Goal: Information Seeking & Learning: Compare options

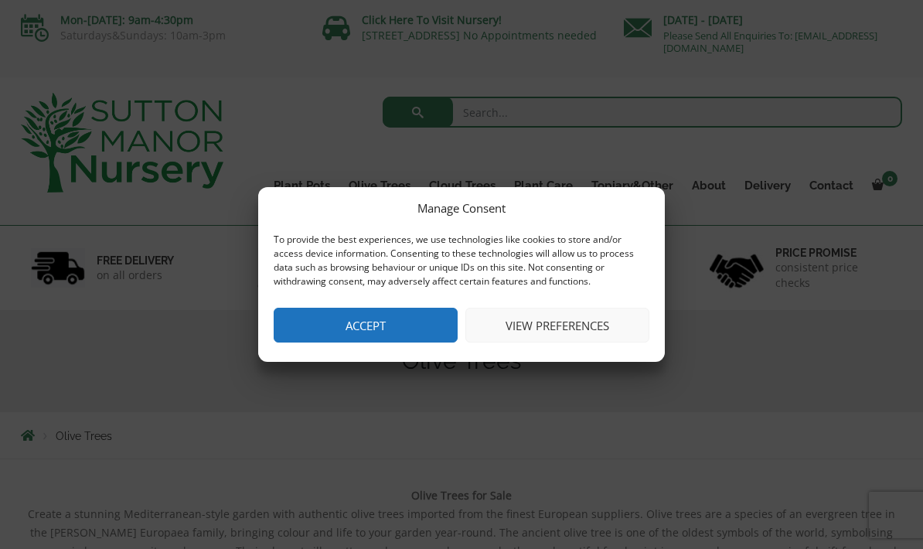
click at [555, 311] on button "View preferences" at bounding box center [558, 325] width 184 height 35
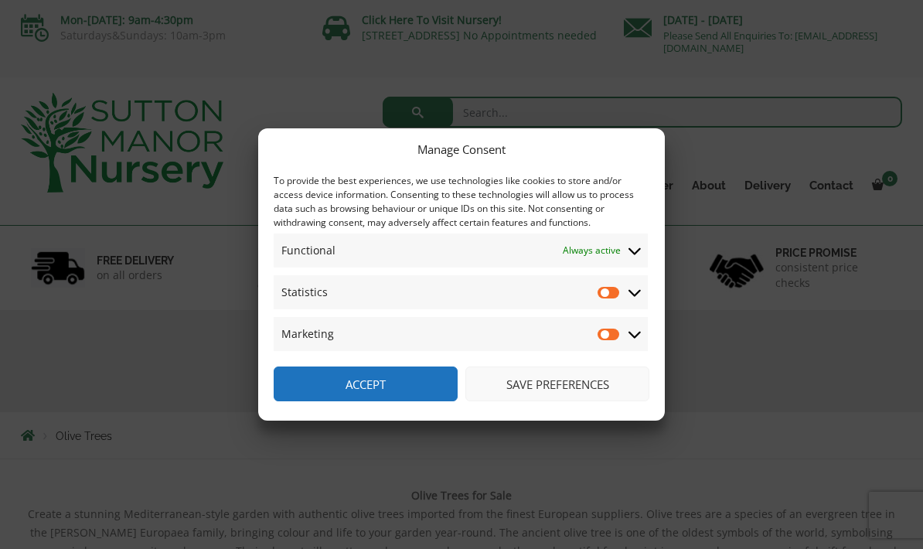
click at [537, 386] on button "Save preferences" at bounding box center [558, 384] width 184 height 35
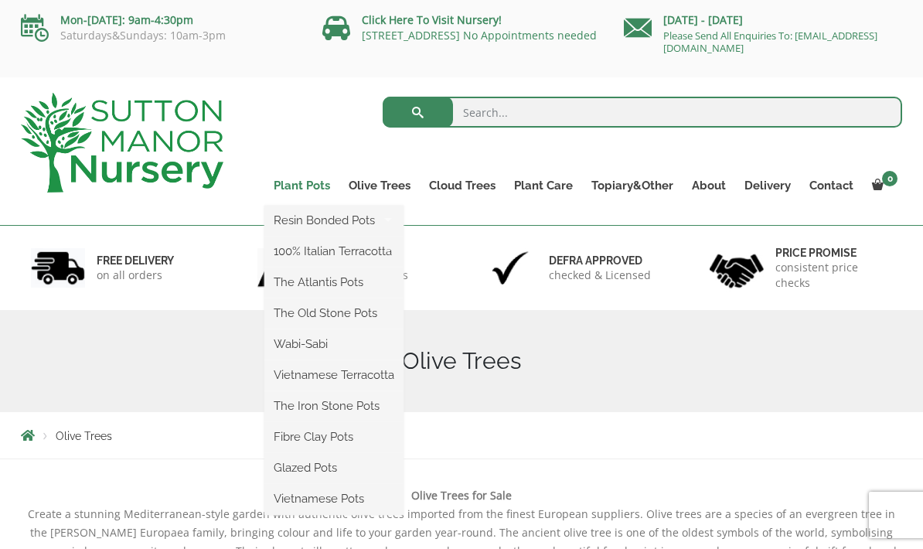
click at [296, 181] on link "Plant Pots" at bounding box center [301, 186] width 75 height 22
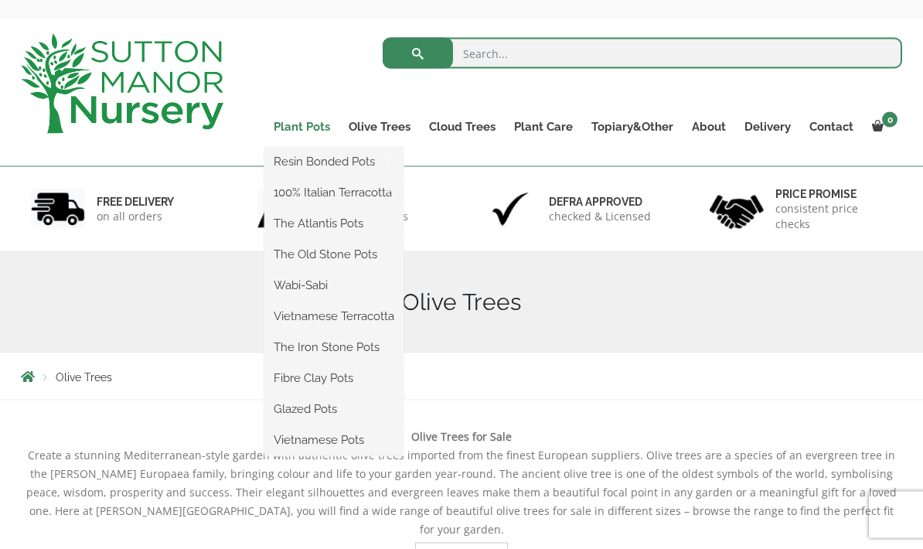
scroll to position [61, 0]
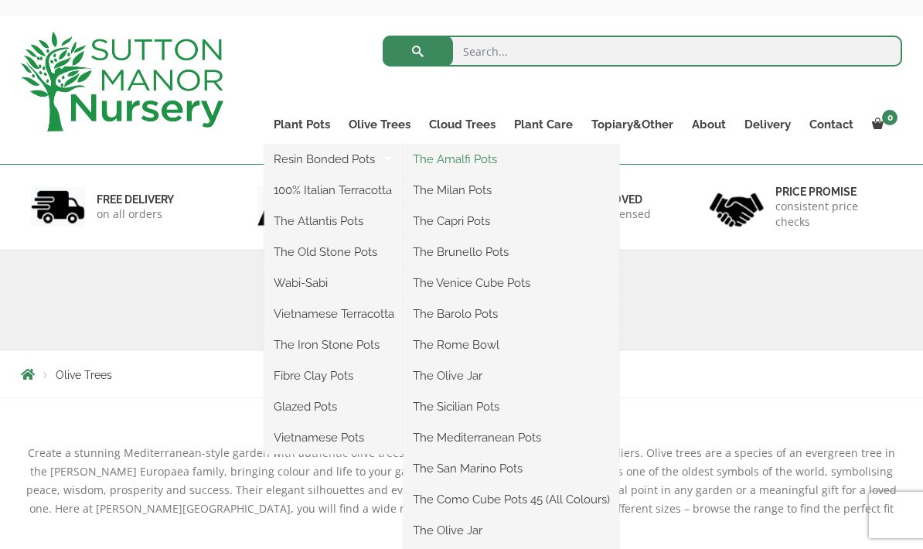
click at [474, 166] on link "The Amalfi Pots" at bounding box center [512, 159] width 216 height 23
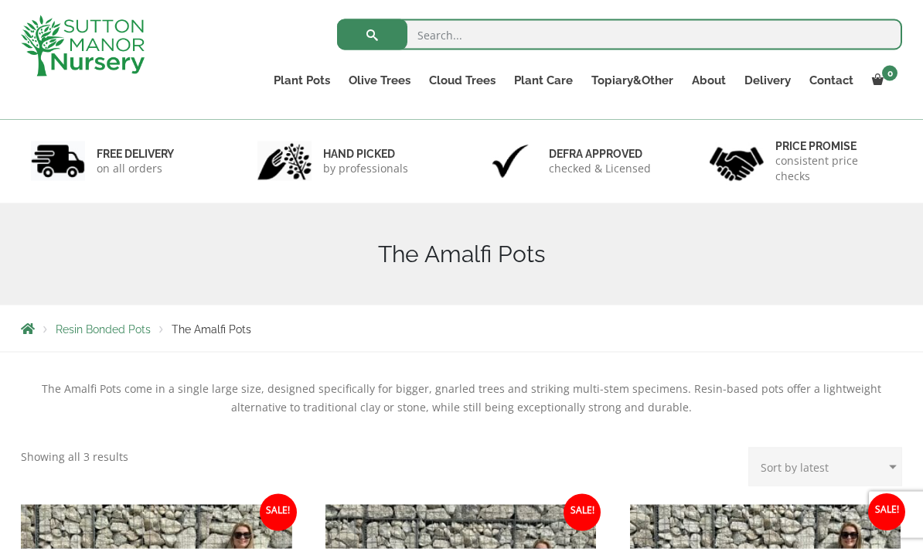
scroll to position [80, 0]
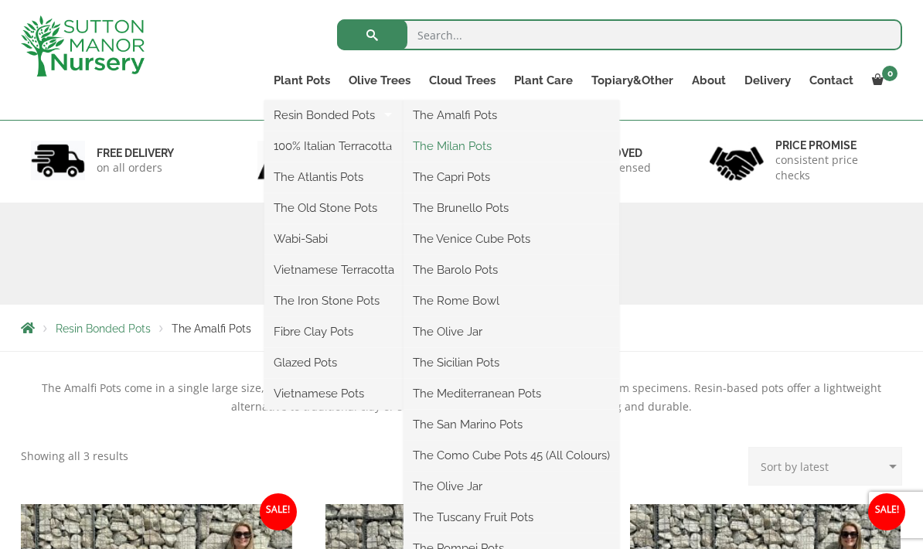
click at [468, 148] on link "The Milan Pots" at bounding box center [512, 146] width 216 height 23
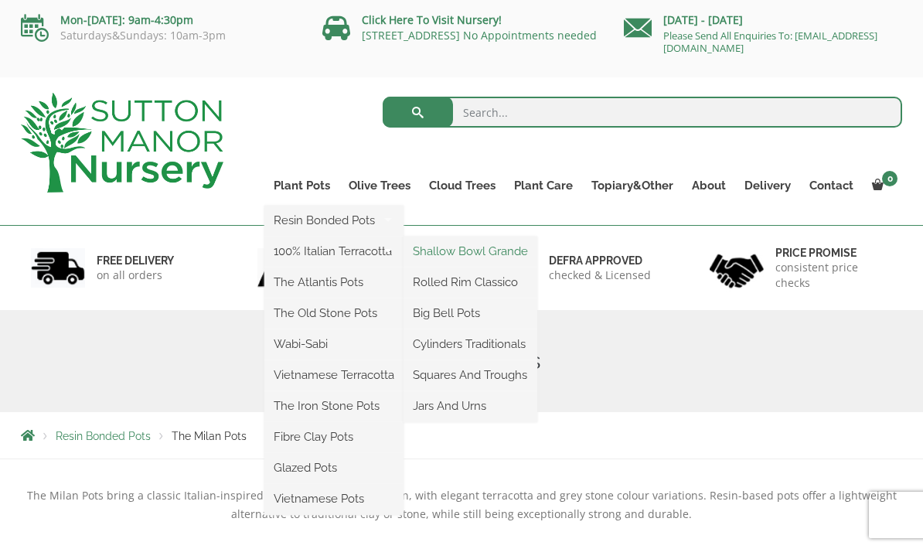
click at [466, 253] on link "Shallow Bowl Grande" at bounding box center [471, 251] width 134 height 23
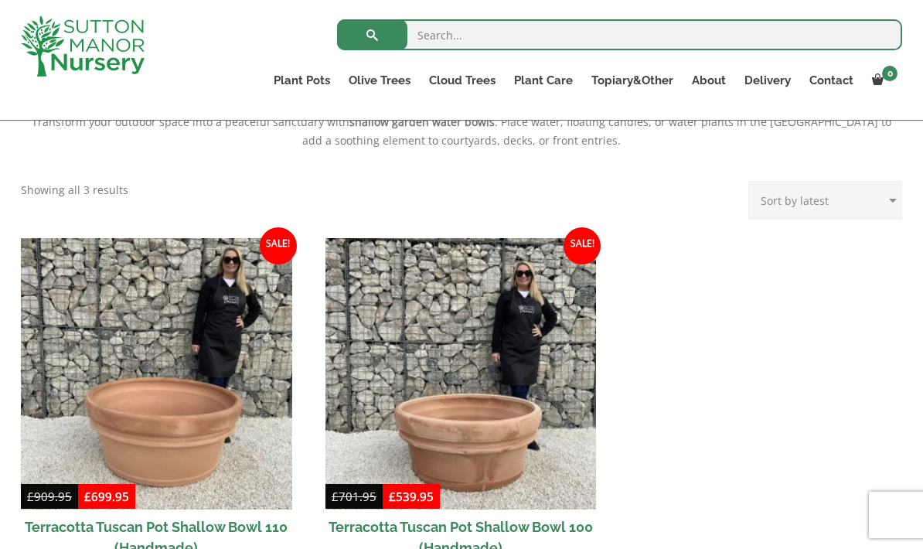
scroll to position [302, 0]
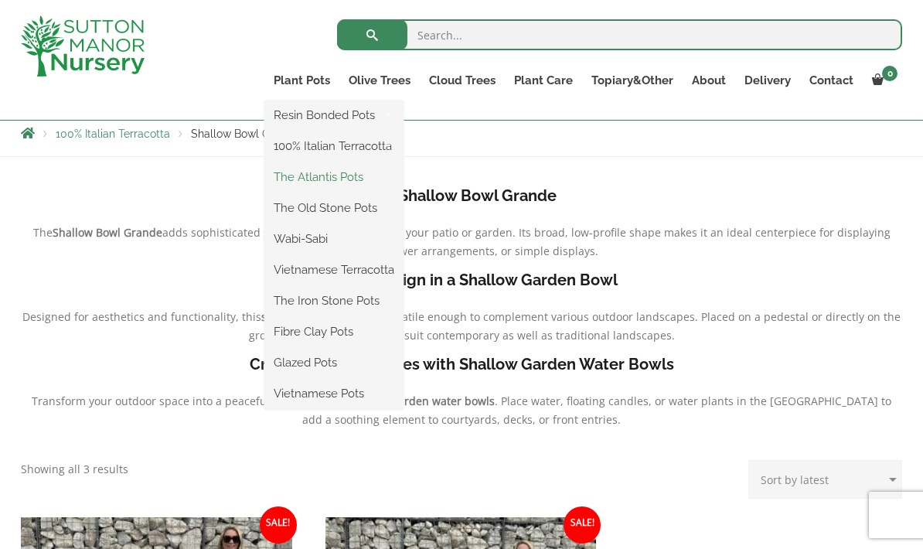
click at [339, 186] on link "The Atlantis Pots" at bounding box center [333, 176] width 139 height 23
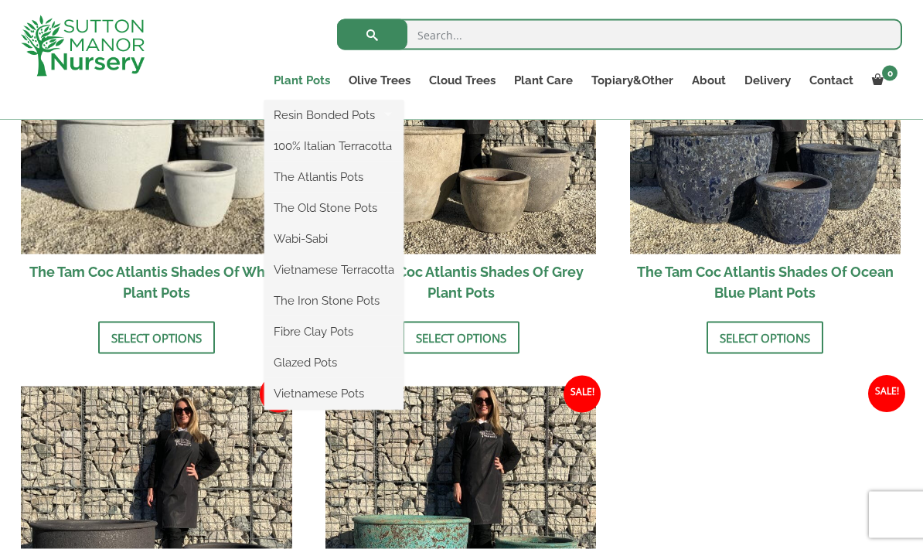
scroll to position [1067, 0]
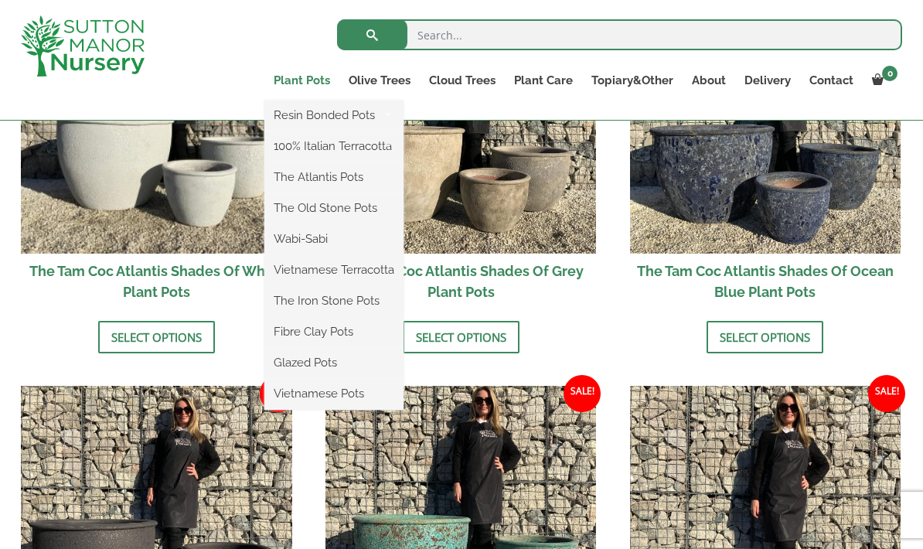
click at [317, 169] on link "The Atlantis Pots" at bounding box center [333, 176] width 139 height 23
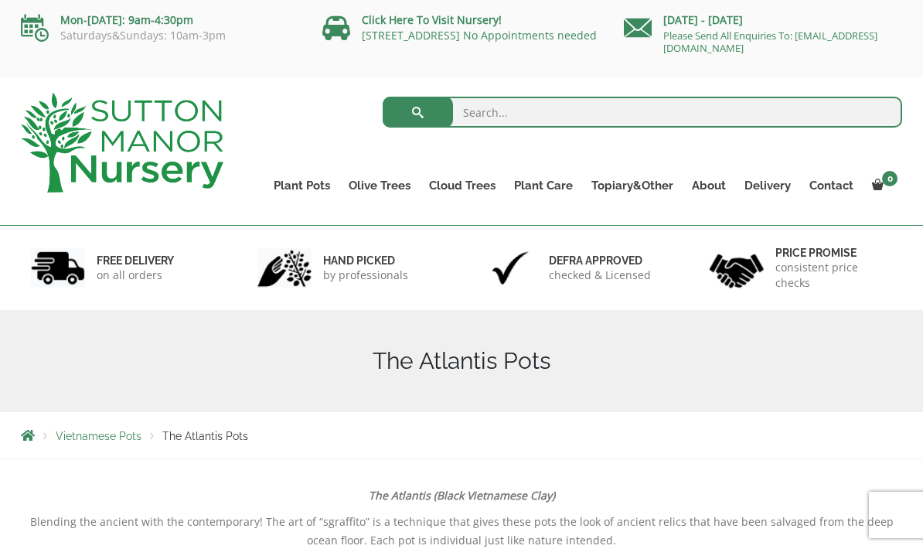
click at [305, 186] on link "Plant Pots" at bounding box center [301, 186] width 75 height 22
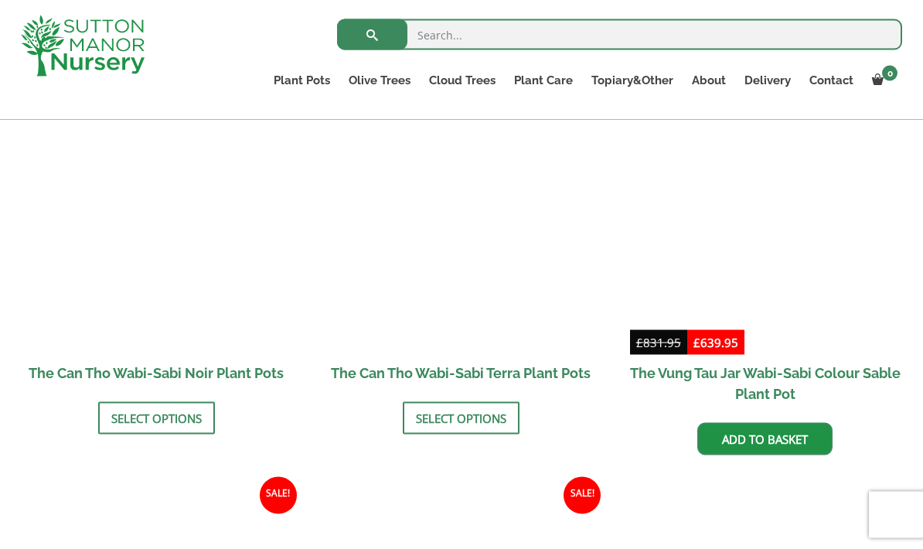
scroll to position [1642, 0]
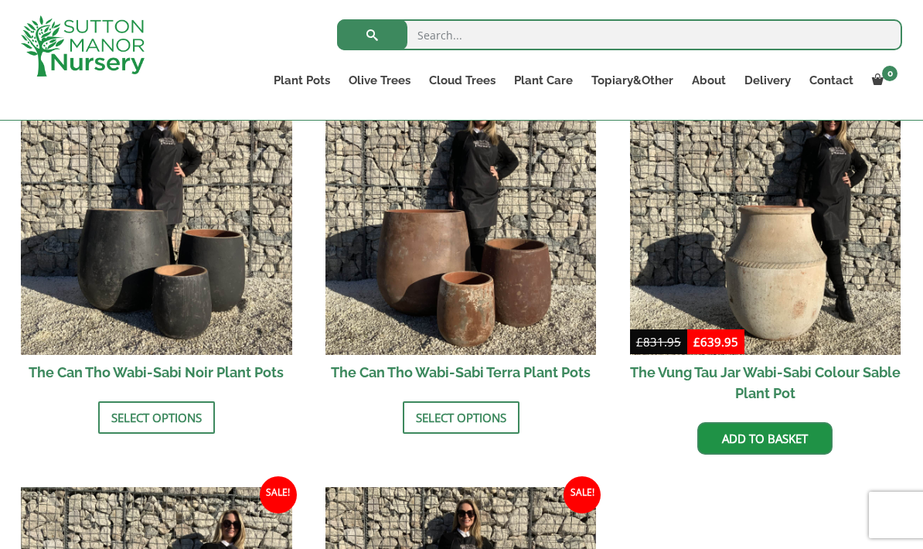
drag, startPoint x: 392, startPoint y: 278, endPoint x: -1, endPoint y: -1642, distance: 1960.6
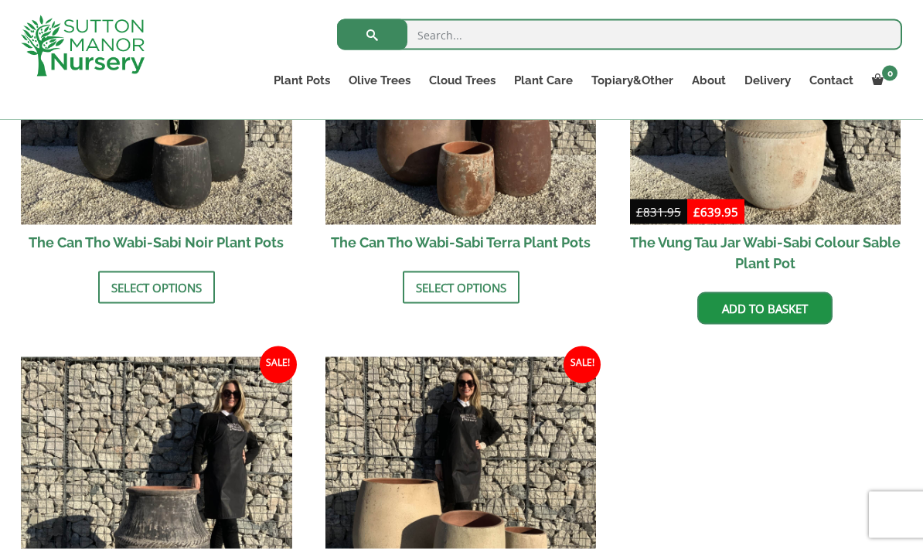
scroll to position [1726, 0]
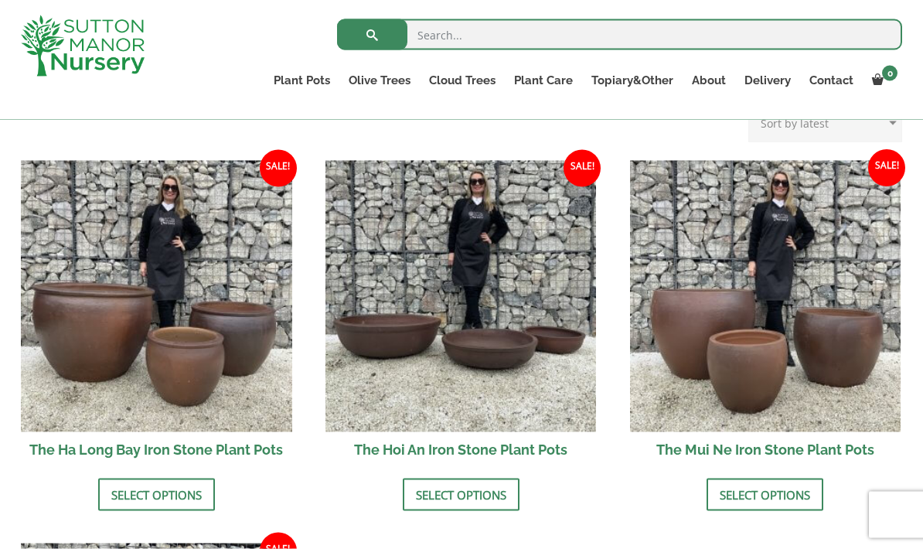
scroll to position [496, 0]
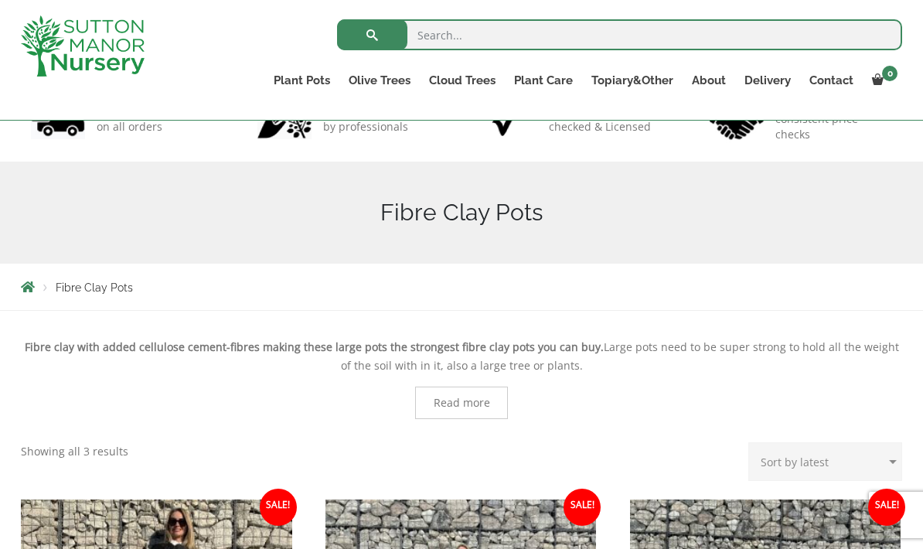
scroll to position [77, 0]
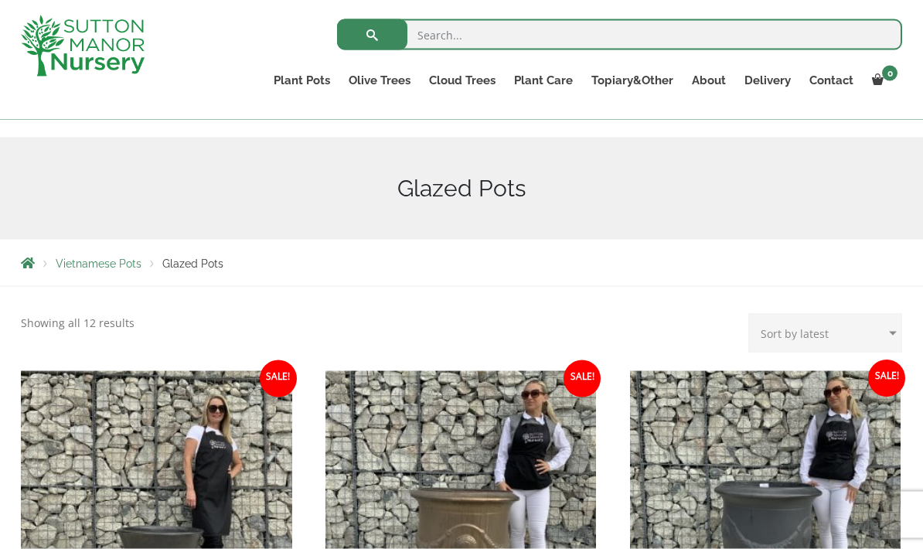
scroll to position [32, 0]
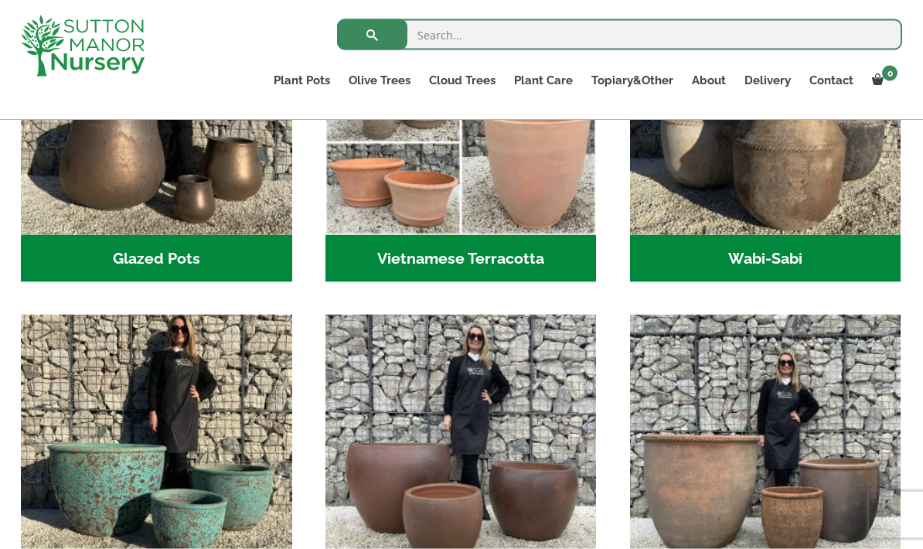
scroll to position [621, 0]
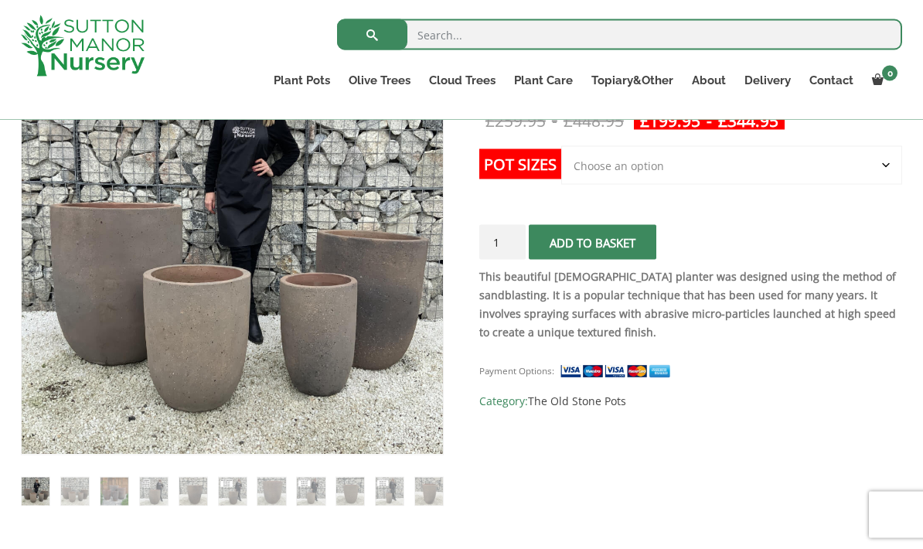
scroll to position [319, 0]
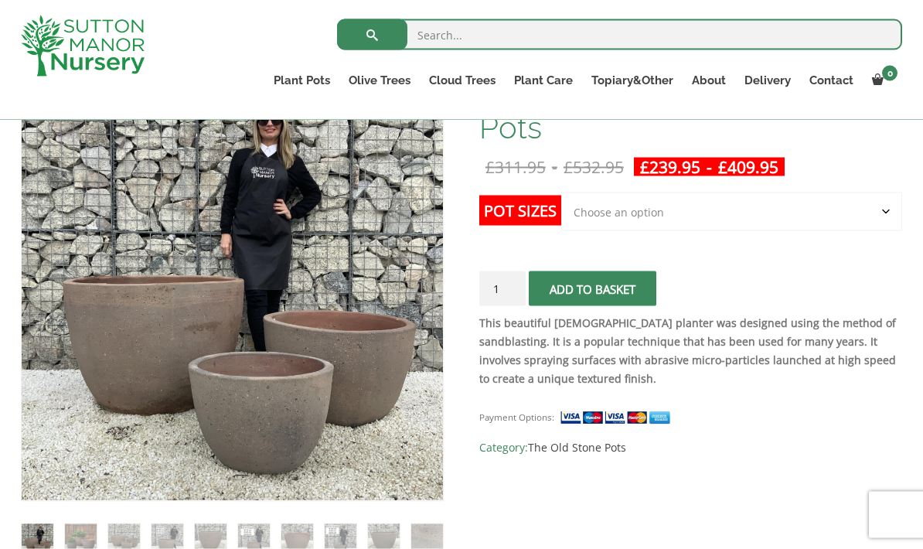
scroll to position [279, 0]
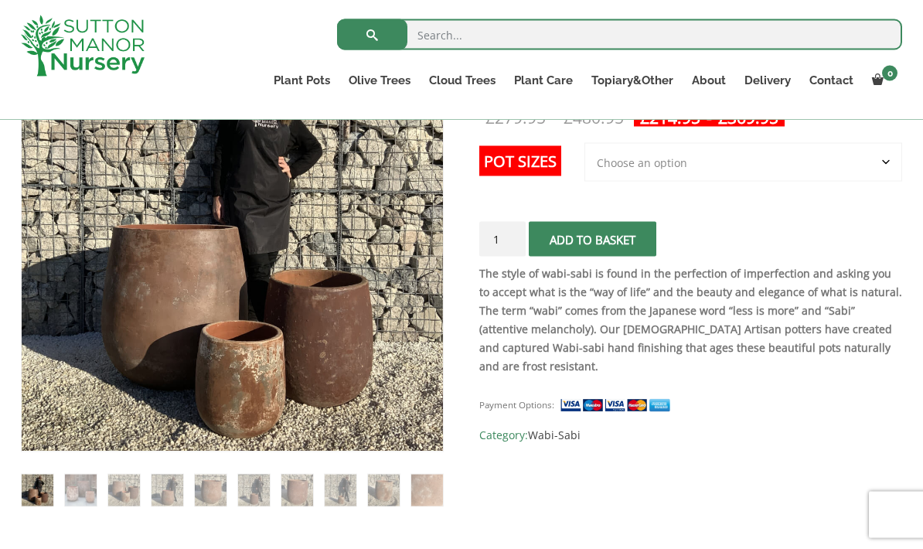
scroll to position [329, 0]
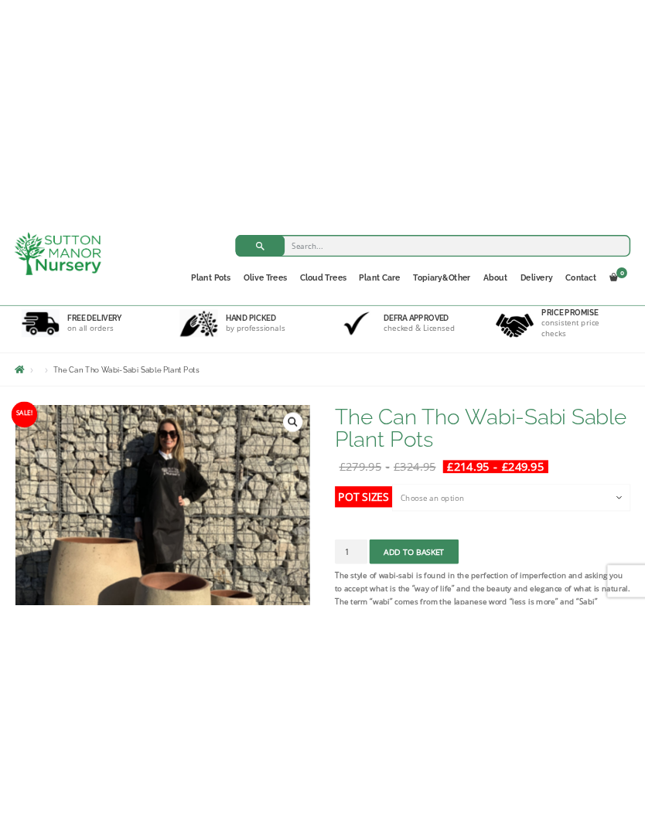
scroll to position [85, 0]
